Goal: Find contact information: Find contact information

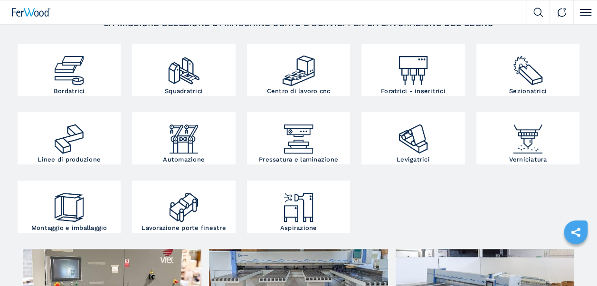
scroll to position [143, 0]
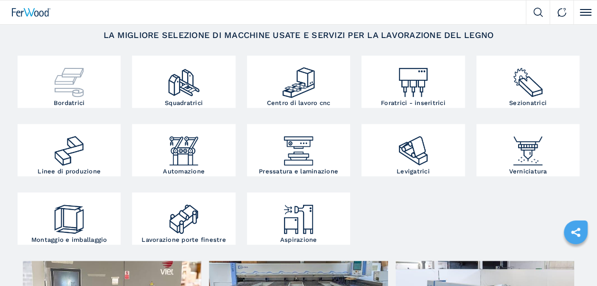
click at [74, 87] on img at bounding box center [69, 79] width 35 height 42
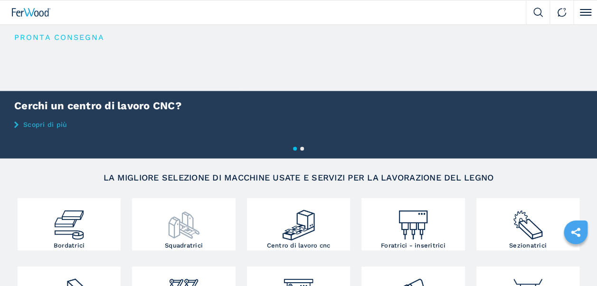
click at [190, 238] on img at bounding box center [184, 221] width 35 height 42
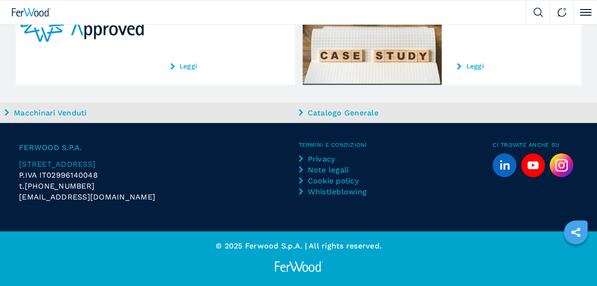
scroll to position [1432, 0]
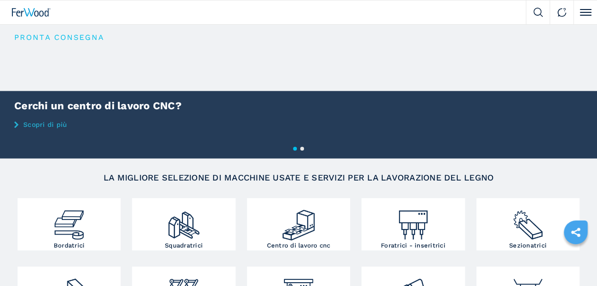
click at [303, 147] on button "2" at bounding box center [302, 149] width 4 height 4
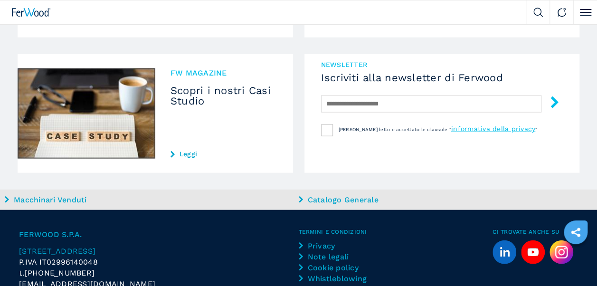
scroll to position [1132, 0]
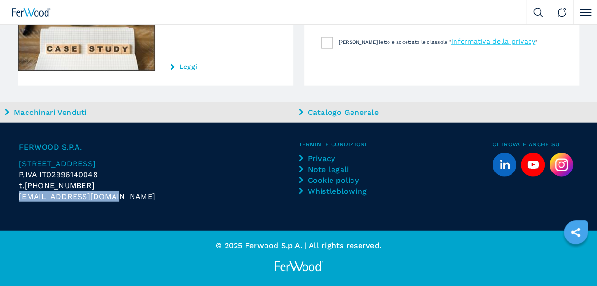
drag, startPoint x: 113, startPoint y: 195, endPoint x: 19, endPoint y: 194, distance: 94.1
click at [19, 194] on div "[EMAIL_ADDRESS][DOMAIN_NAME]" at bounding box center [159, 196] width 280 height 11
drag, startPoint x: 19, startPoint y: 194, endPoint x: 24, endPoint y: 197, distance: 5.7
copy span "[EMAIL_ADDRESS][DOMAIN_NAME]"
